Goal: Browse casually

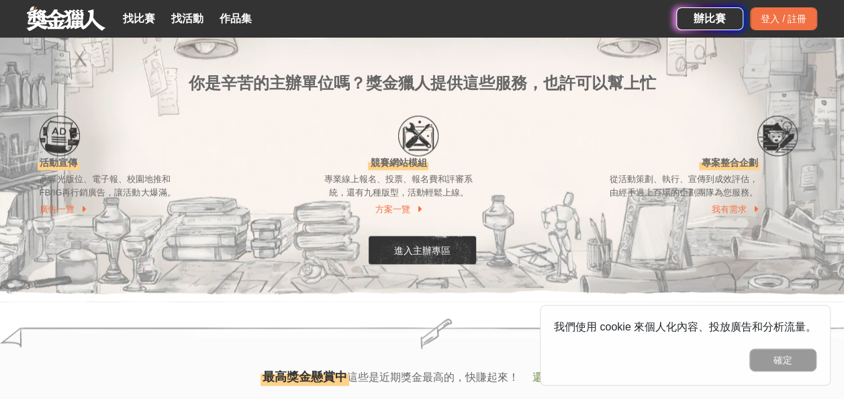
scroll to position [1410, 0]
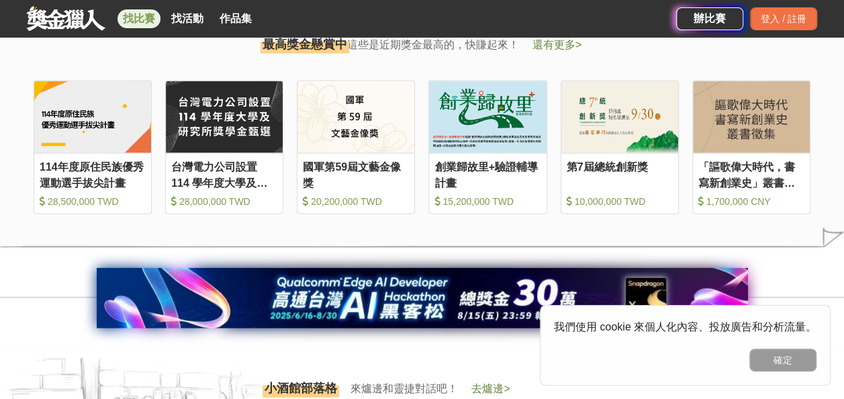
click at [122, 15] on link "找比賽" at bounding box center [139, 18] width 43 height 19
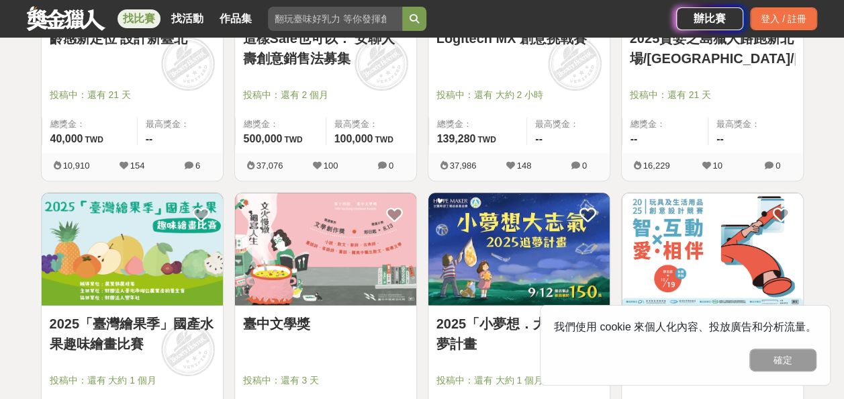
scroll to position [739, 0]
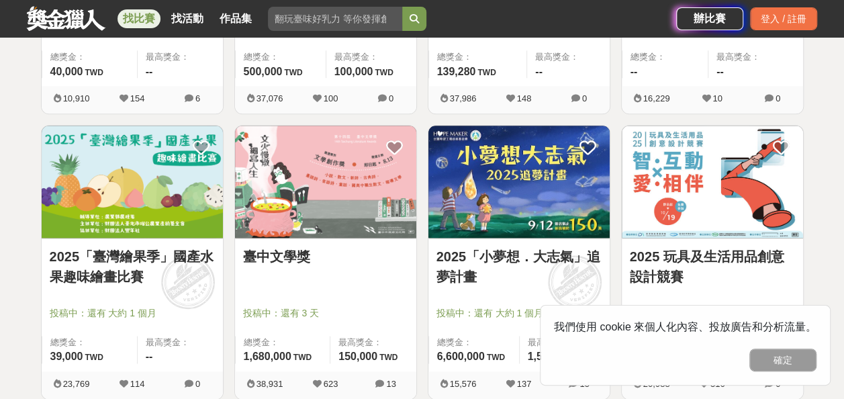
click at [310, 252] on link "臺中文學獎" at bounding box center [325, 256] width 165 height 20
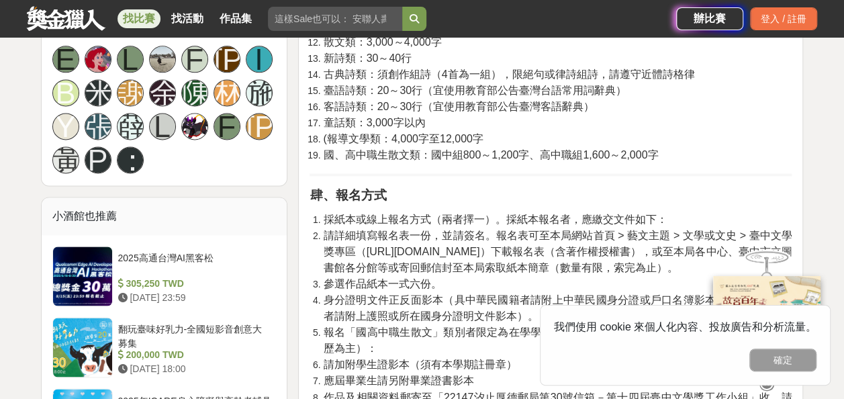
scroll to position [1074, 0]
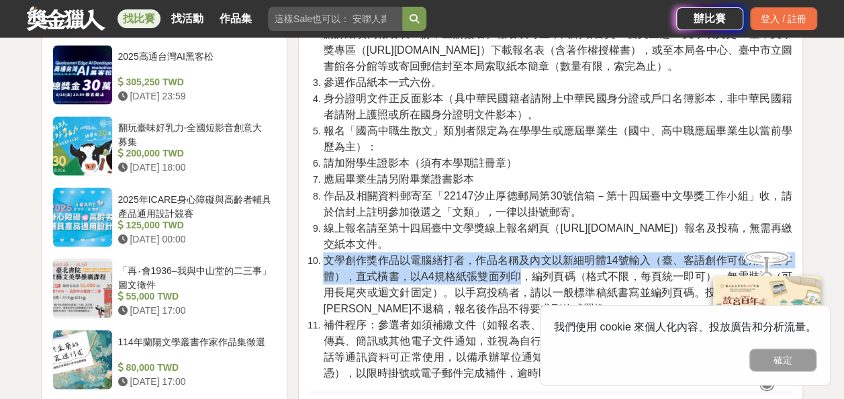
drag, startPoint x: 328, startPoint y: 258, endPoint x: 516, endPoint y: 270, distance: 188.4
click at [516, 270] on span "文學創作獎作品以電腦繕打者，作品名稱及內文以新細明體14號輸入（臺、客語創作可使用支援字體），直式橫書，以A4規格紙張雙面列印，編列頁碼（格式不限，每頁統一即…" at bounding box center [557, 284] width 469 height 60
drag, startPoint x: 516, startPoint y: 270, endPoint x: 547, endPoint y: 275, distance: 31.9
click at [547, 275] on span "文學創作獎作品以電腦繕打者，作品名稱及內文以新細明體14號輸入（臺、客語創作可使用支援字體），直式橫書，以A4規格紙張雙面列印，編列頁碼（格式不限，每頁統一即…" at bounding box center [557, 284] width 469 height 60
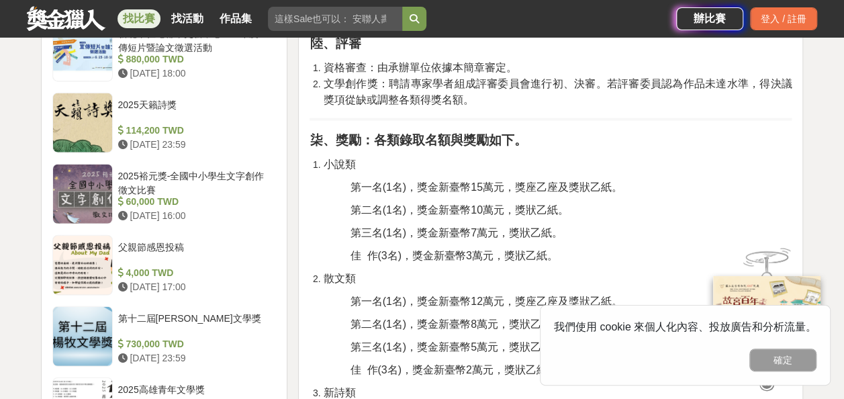
scroll to position [1612, 0]
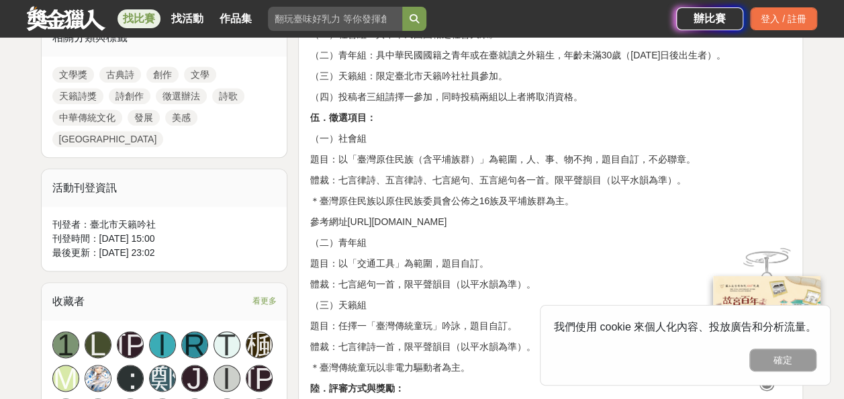
scroll to position [739, 0]
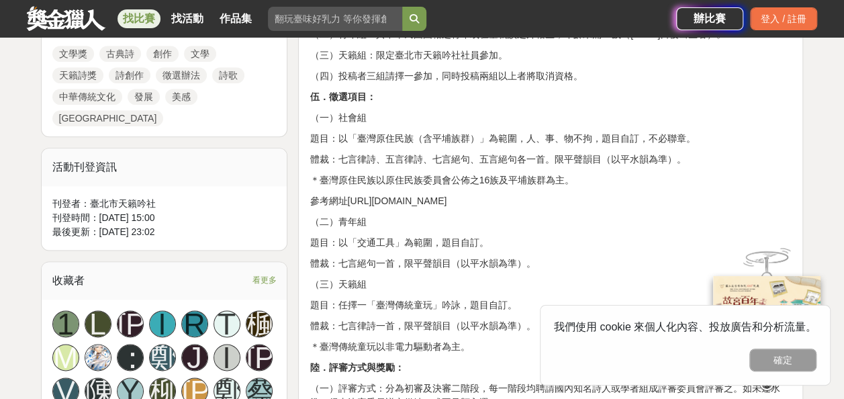
drag, startPoint x: 351, startPoint y: 269, endPoint x: 543, endPoint y: 293, distance: 193.6
click at [543, 271] on p "體裁：七言絕句一首，限平聲韻目（以平水韻為準）。" at bounding box center [551, 264] width 482 height 14
click at [544, 271] on p "體裁：七言絕句一首，限平聲韻目（以平水韻為準）。" at bounding box center [551, 264] width 482 height 14
drag, startPoint x: 544, startPoint y: 291, endPoint x: 313, endPoint y: 263, distance: 232.7
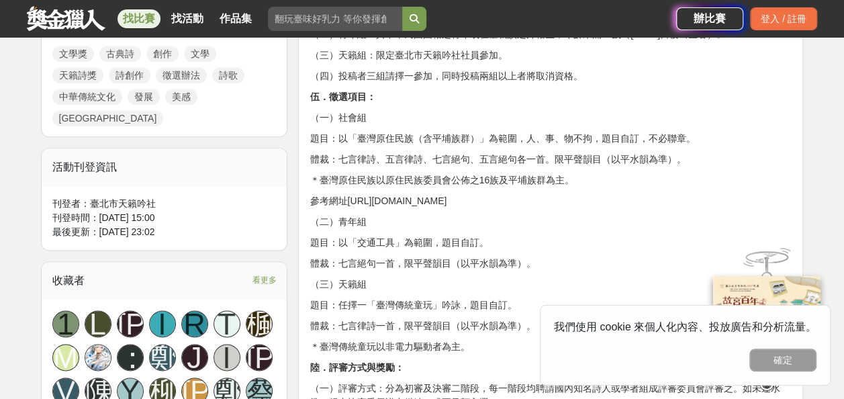
drag, startPoint x: 313, startPoint y: 263, endPoint x: 430, endPoint y: 293, distance: 120.7
click at [430, 271] on p "體裁：七言絕句一首，限平聲韻目（以平水韻為準）。" at bounding box center [551, 264] width 482 height 14
drag, startPoint x: 426, startPoint y: 293, endPoint x: 466, endPoint y: 292, distance: 39.6
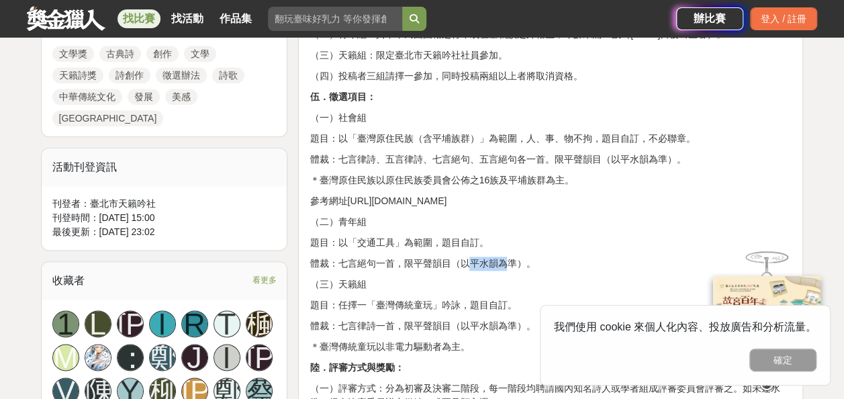
click at [466, 271] on p "體裁：七言絕句一首，限平聲韻目（以平水韻為準）。" at bounding box center [551, 264] width 482 height 14
copy p "平聲韻目"
